Goal: Answer question/provide support: Share knowledge or assist other users

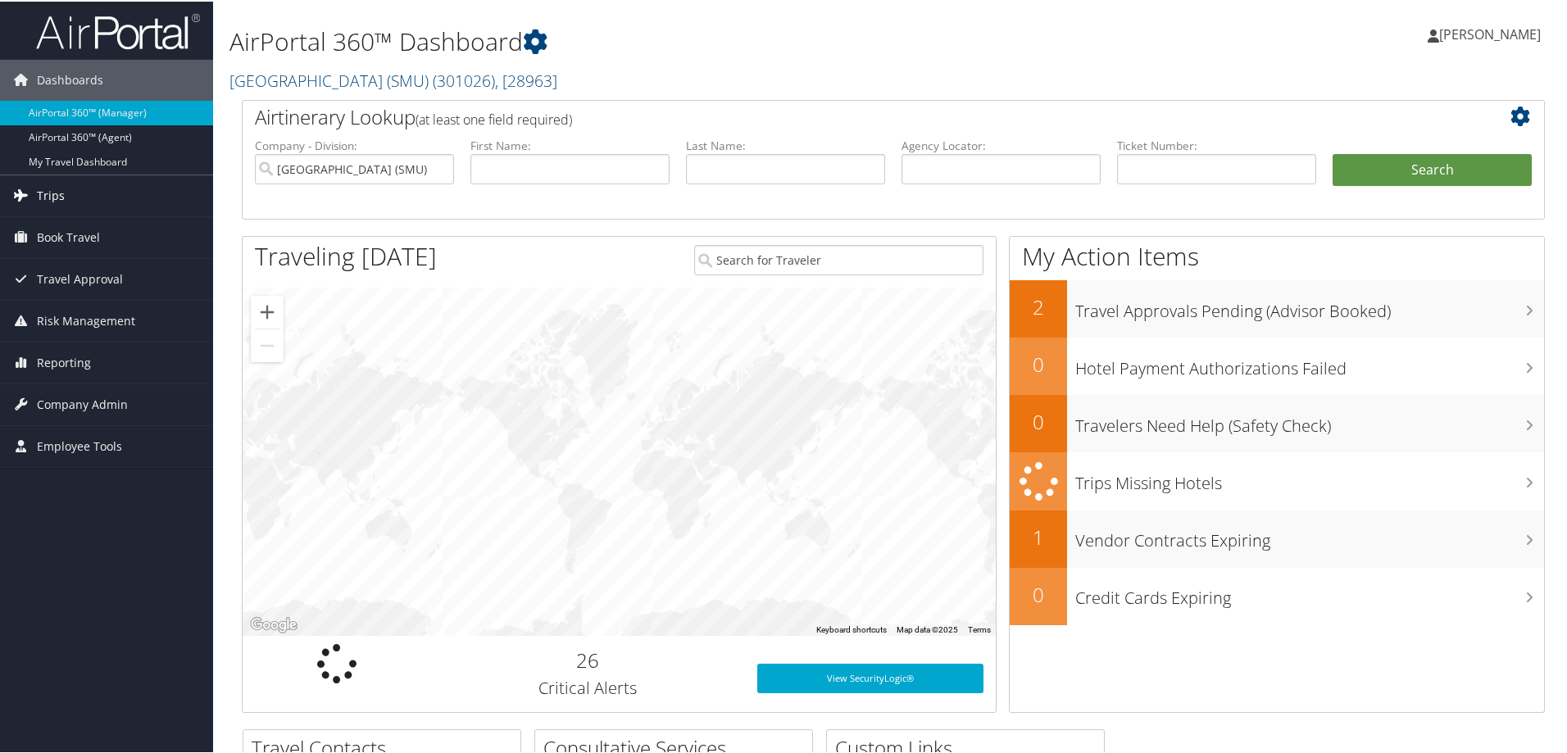
click at [53, 189] on span "Trips" at bounding box center [51, 194] width 28 height 41
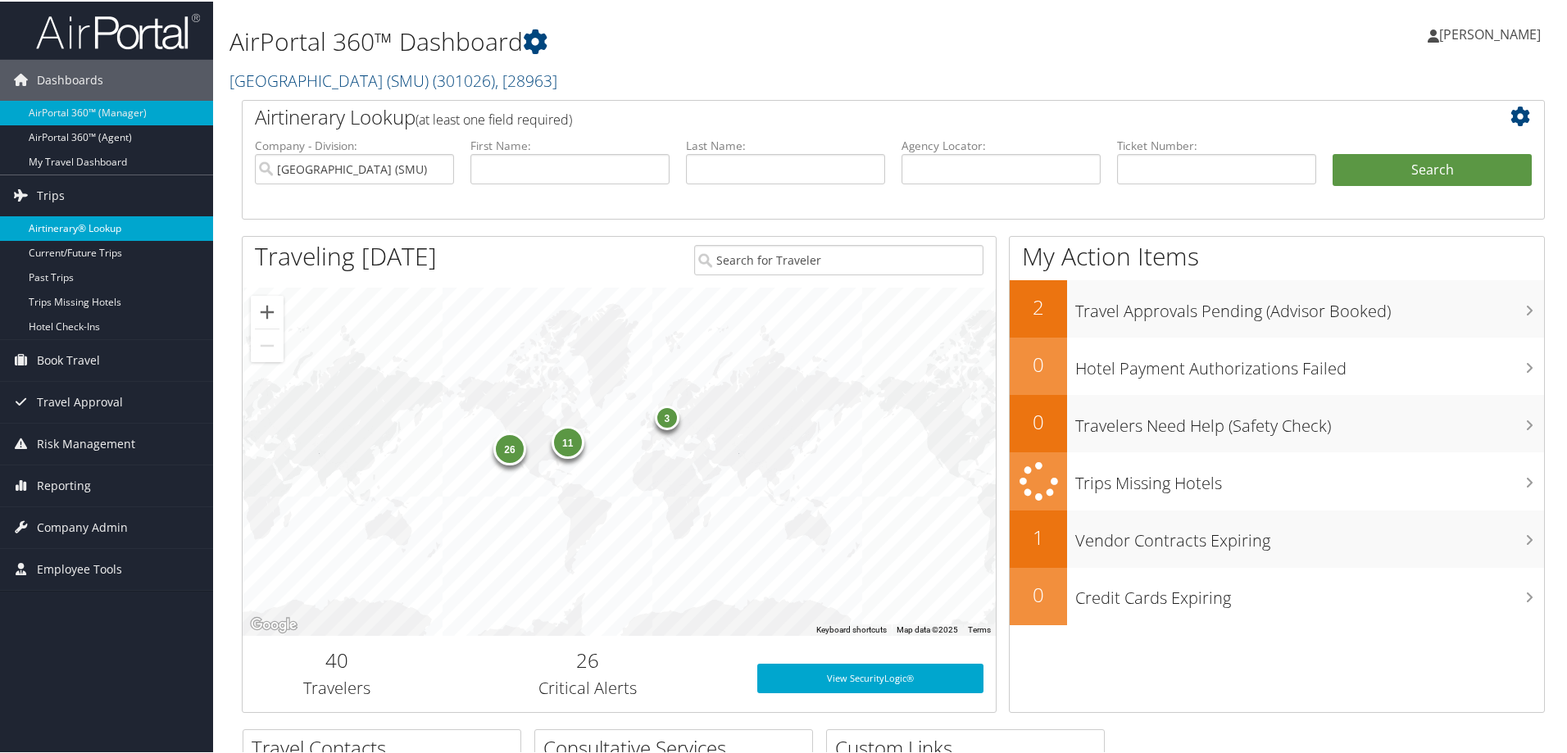
click at [78, 220] on link "Airtinerary® Lookup" at bounding box center [106, 227] width 213 height 25
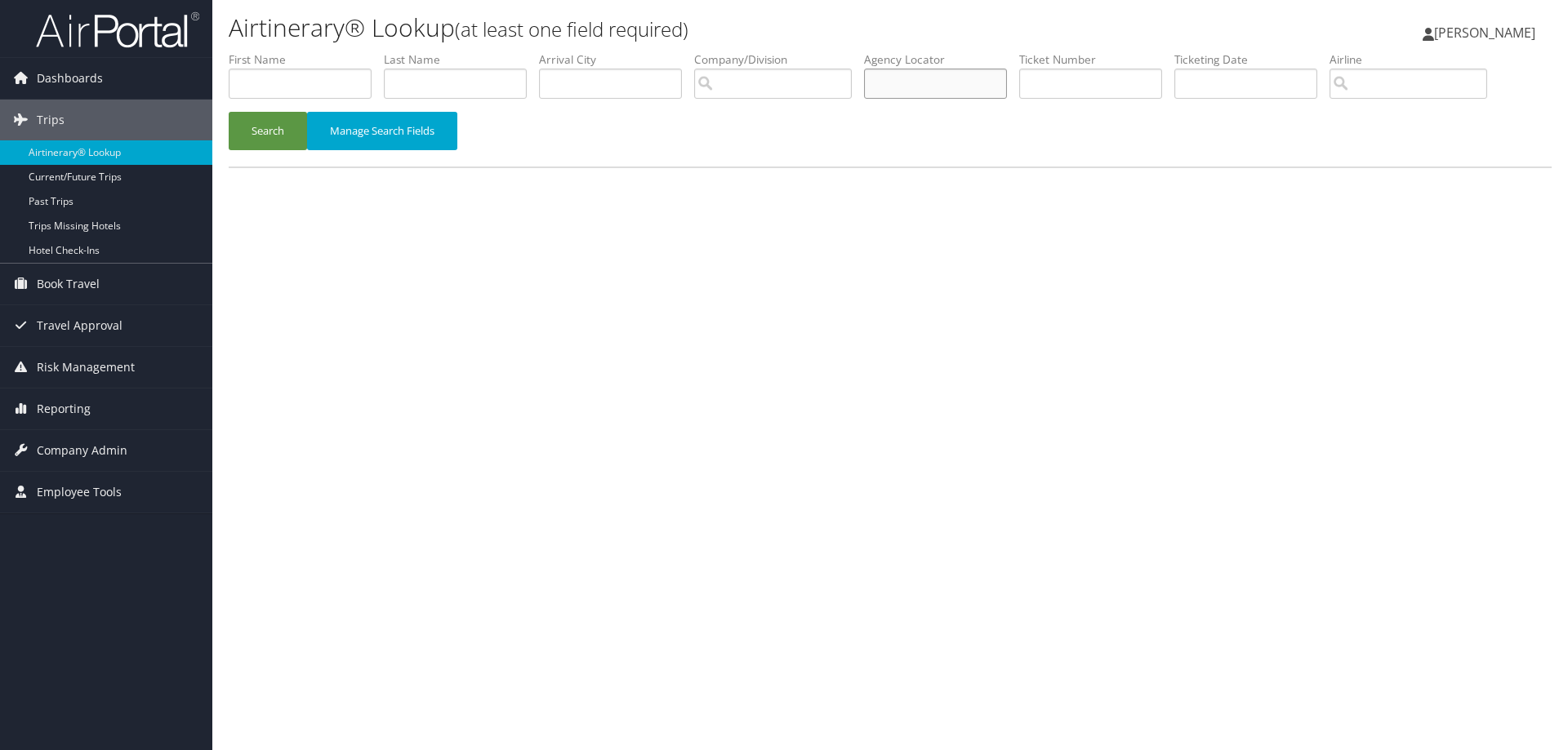
click at [914, 79] on input "text" at bounding box center [934, 84] width 142 height 30
type input "K"
click at [274, 122] on button "Search" at bounding box center [267, 130] width 79 height 39
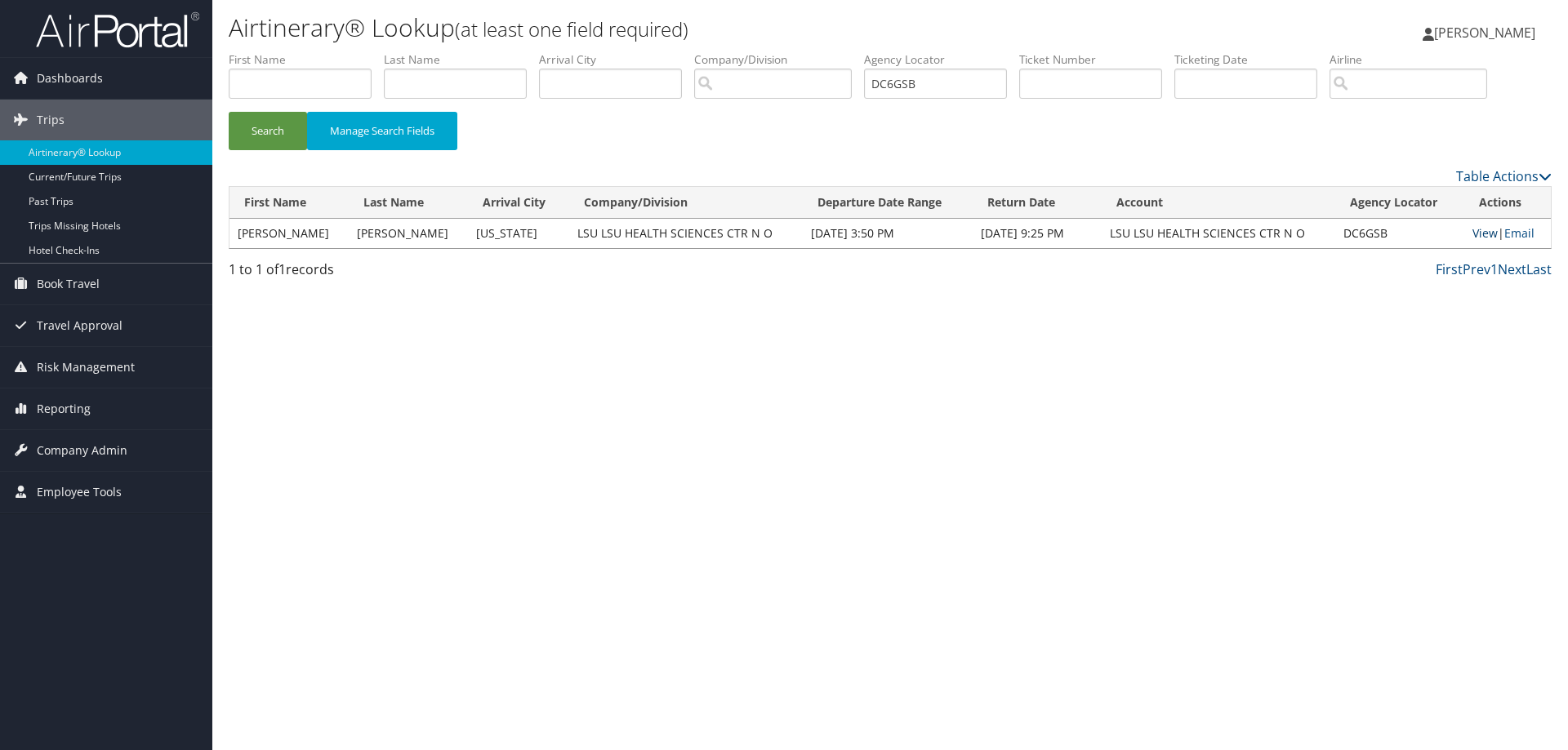
click at [1473, 231] on link "View" at bounding box center [1484, 233] width 25 height 16
click at [970, 77] on input "DC6GSB" at bounding box center [934, 84] width 142 height 30
drag, startPoint x: 970, startPoint y: 77, endPoint x: 861, endPoint y: 76, distance: 109.0
click at [861, 52] on ul "First Name Last Name Departure City Arrival City Company/Division Airport/City …" at bounding box center [890, 52] width 1323 height 0
type input "DC5MSC"
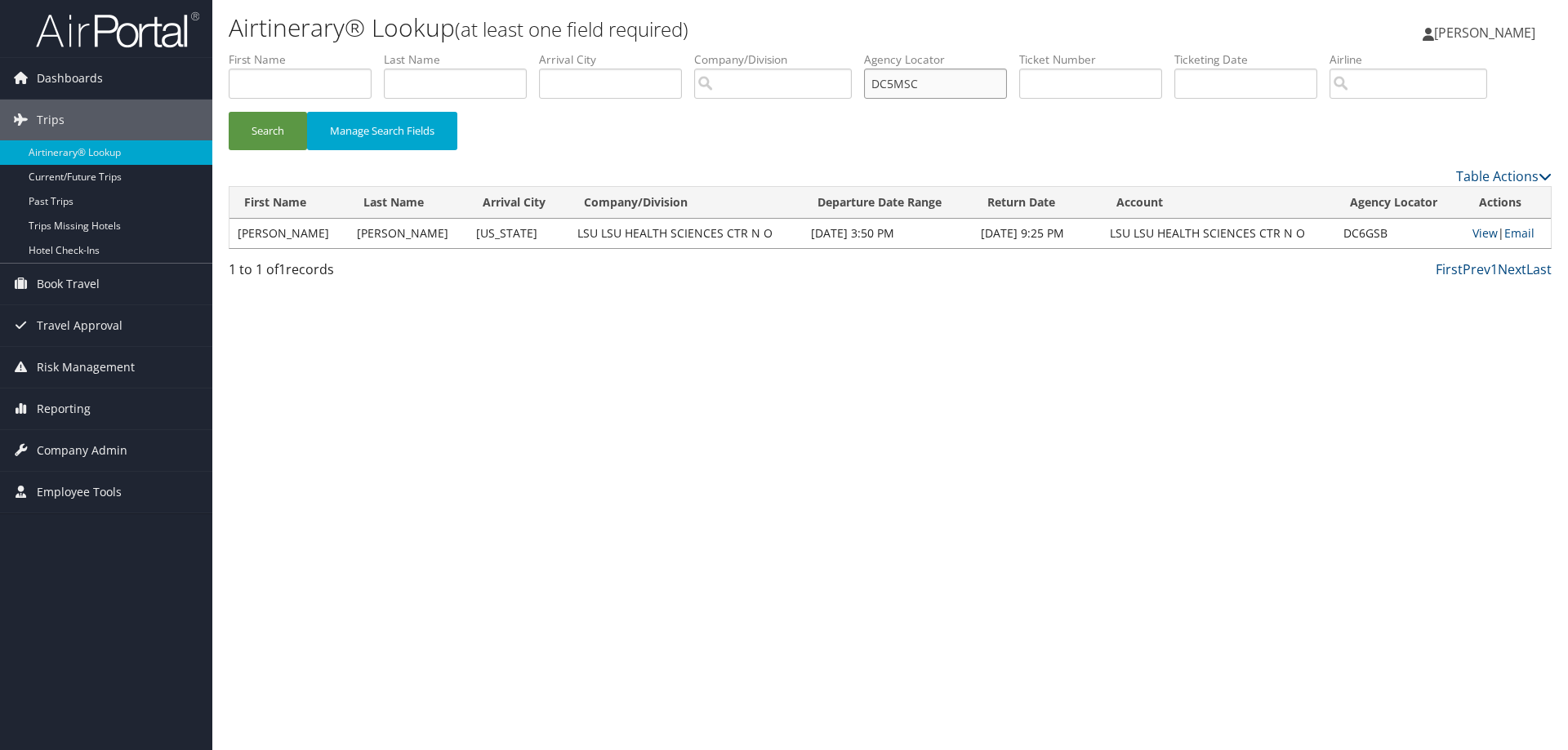
click at [228, 112] on button "Search" at bounding box center [267, 130] width 79 height 39
click at [1477, 233] on link "View" at bounding box center [1484, 233] width 25 height 16
click at [1522, 230] on link "Email" at bounding box center [1519, 233] width 30 height 16
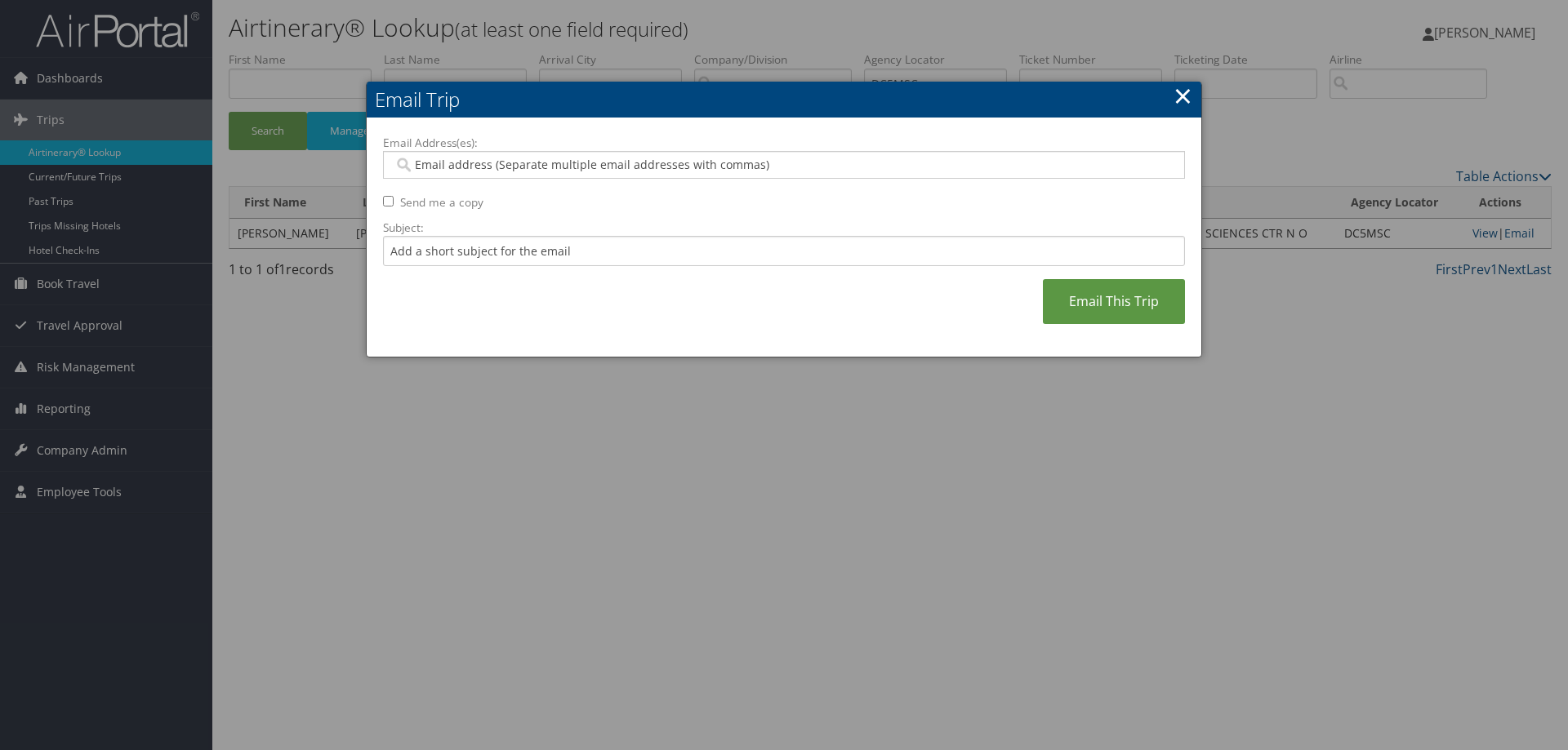
paste input "HKOUL@LSUHSC.EDU"
type input "HKOUL@LSUHSC.EDU"
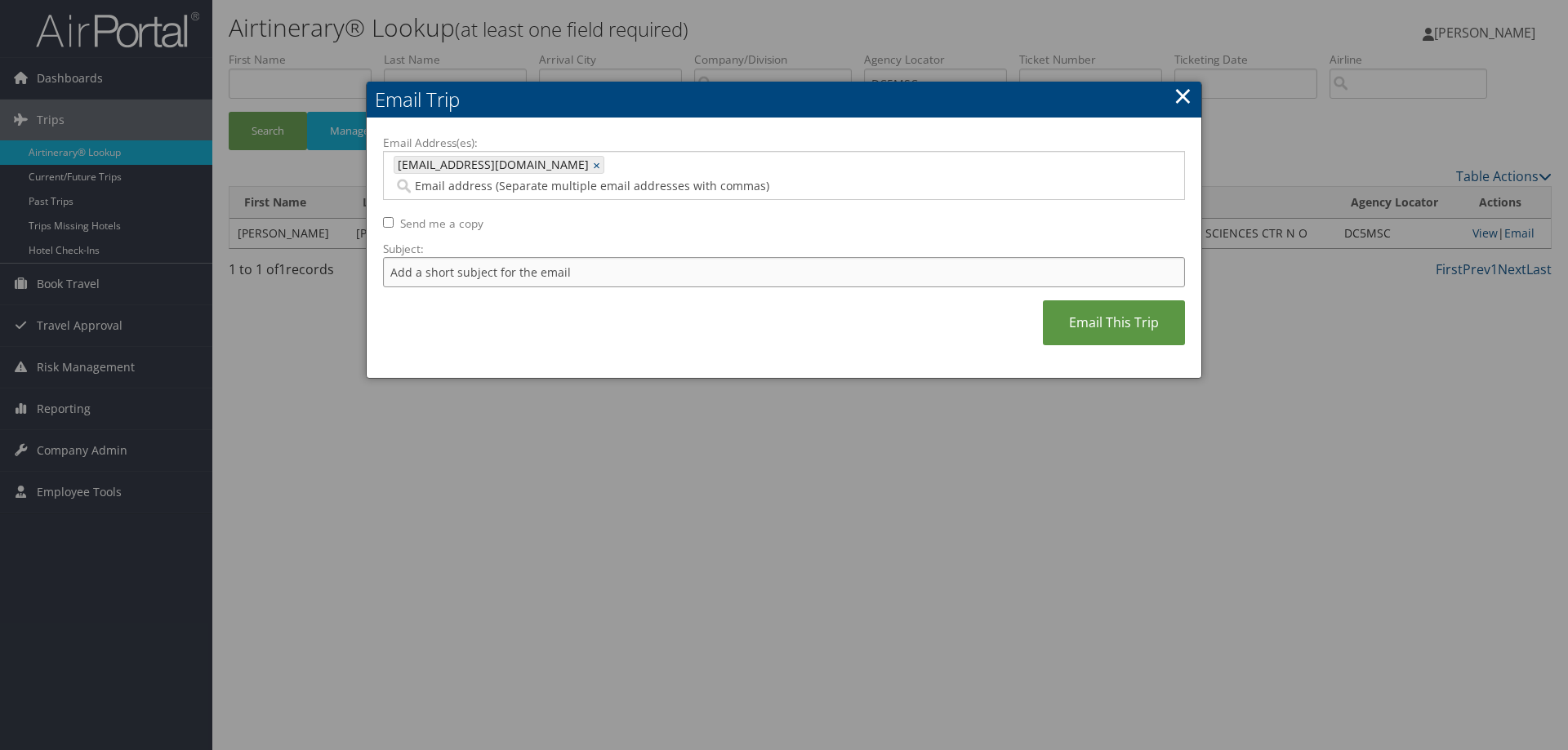
click at [558, 257] on input "Subject:" at bounding box center [783, 272] width 802 height 30
drag, startPoint x: 568, startPoint y: 250, endPoint x: 360, endPoint y: 243, distance: 208.1
click at [360, 243] on body "Menu Dashboards ► AirPortal 360™ (Manager) AirPortal 360™ (Agent) My Travel Das…" at bounding box center [784, 375] width 1568 height 750
type input "h"
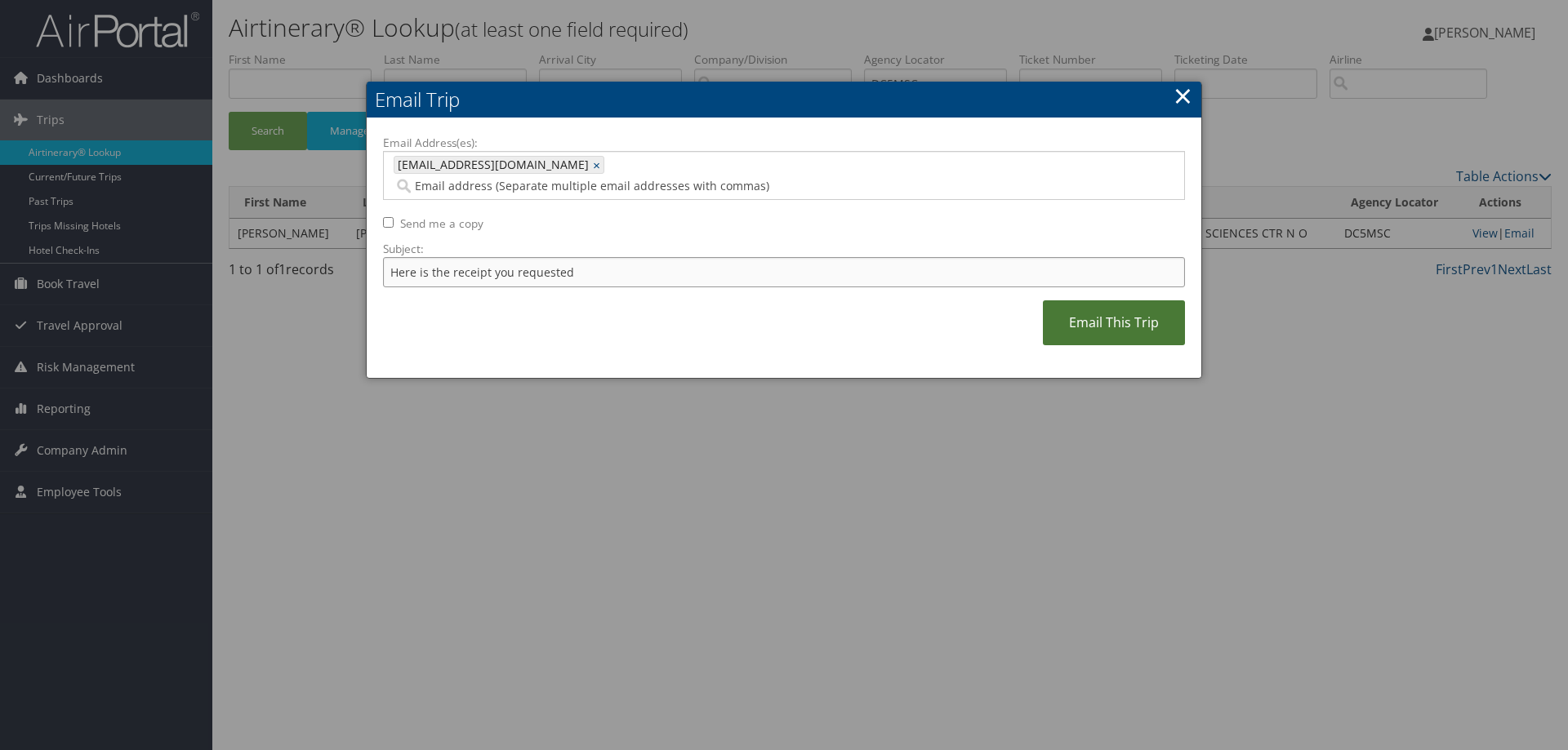
type input "Here is the receipt you requested"
click at [1093, 301] on link "Email This Trip" at bounding box center [1114, 323] width 142 height 45
